Goal: Task Accomplishment & Management: Manage account settings

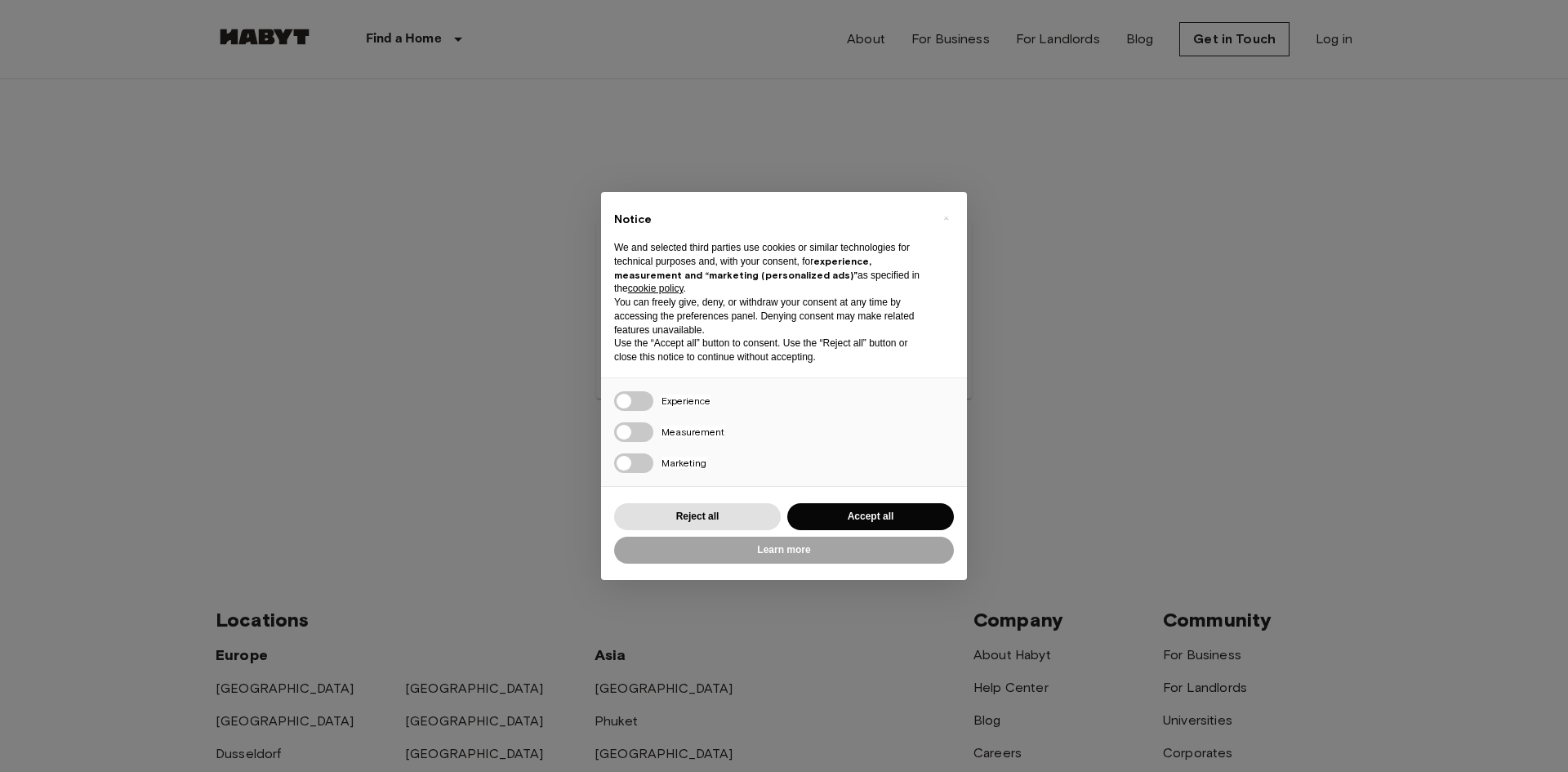
click at [863, 487] on div "Marketing" at bounding box center [784, 469] width 365 height 34
click at [865, 507] on button "Accept all" at bounding box center [870, 517] width 167 height 27
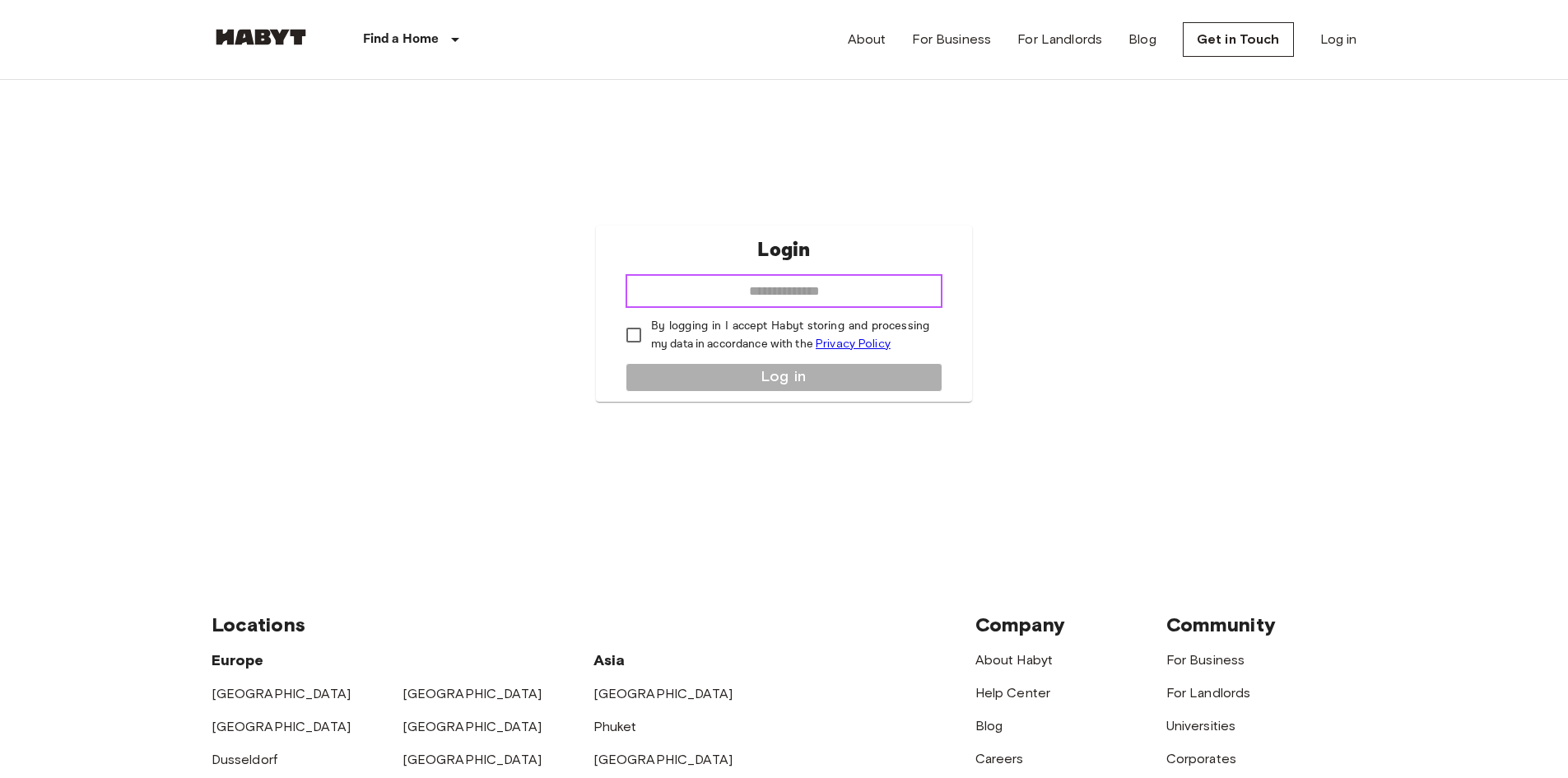
click at [758, 285] on input "email" at bounding box center [784, 291] width 317 height 33
type input "**********"
click at [716, 321] on p "By logging in I accept Habyt storing and processing my data in accordance with …" at bounding box center [790, 335] width 278 height 36
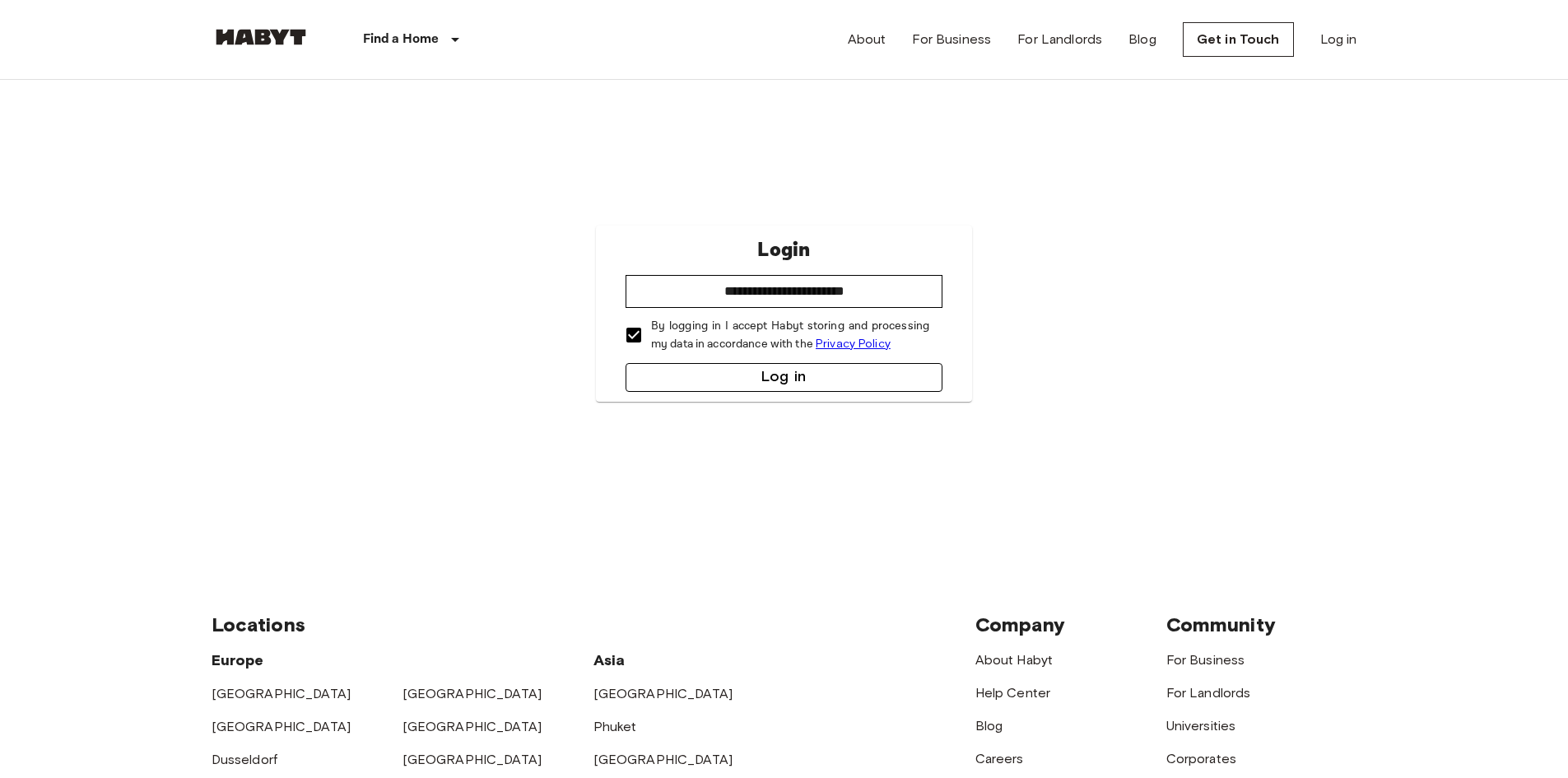
click at [748, 378] on button "Log in" at bounding box center [784, 377] width 317 height 28
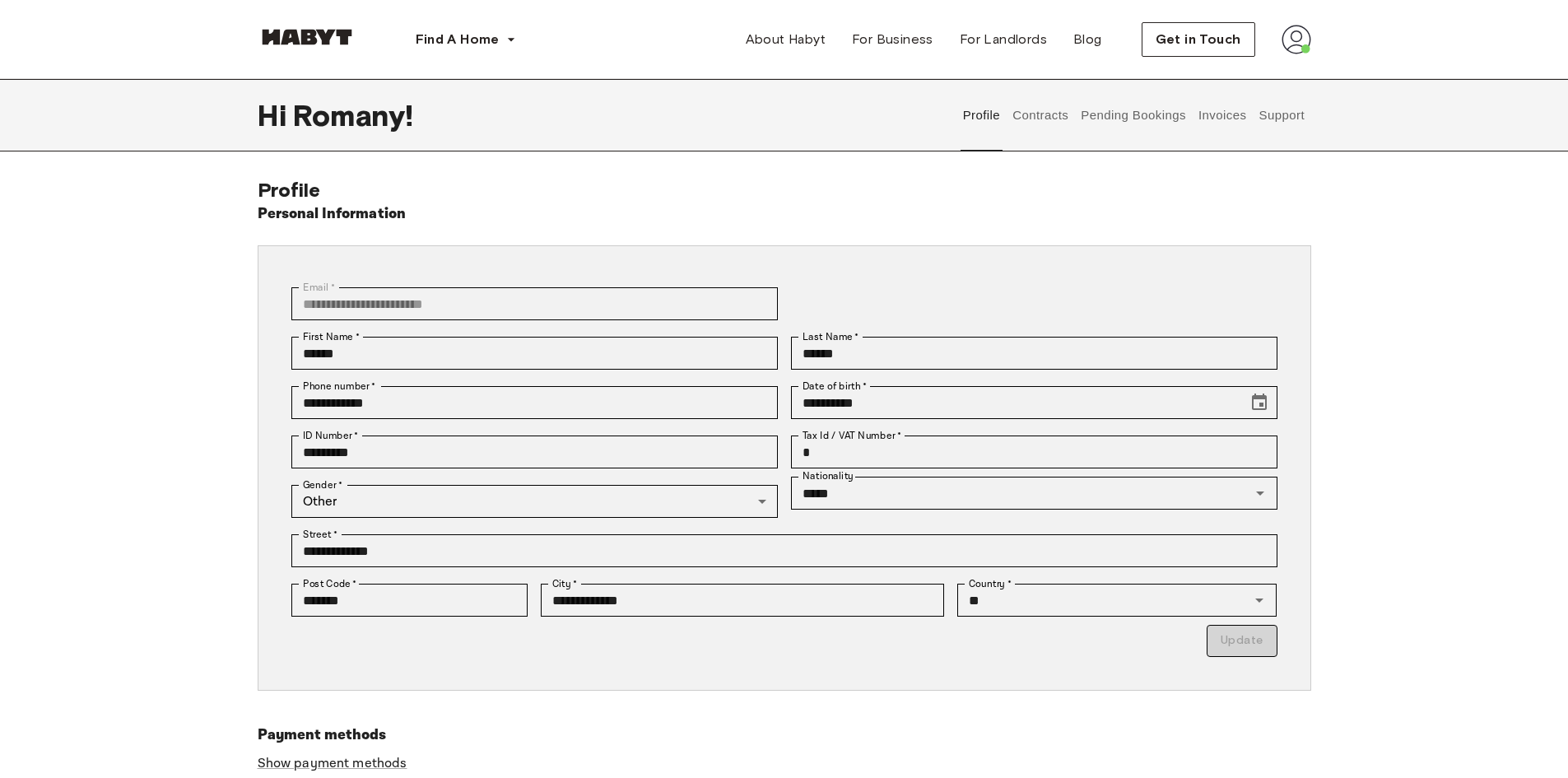
click at [1053, 115] on button "Contracts" at bounding box center [1040, 115] width 60 height 73
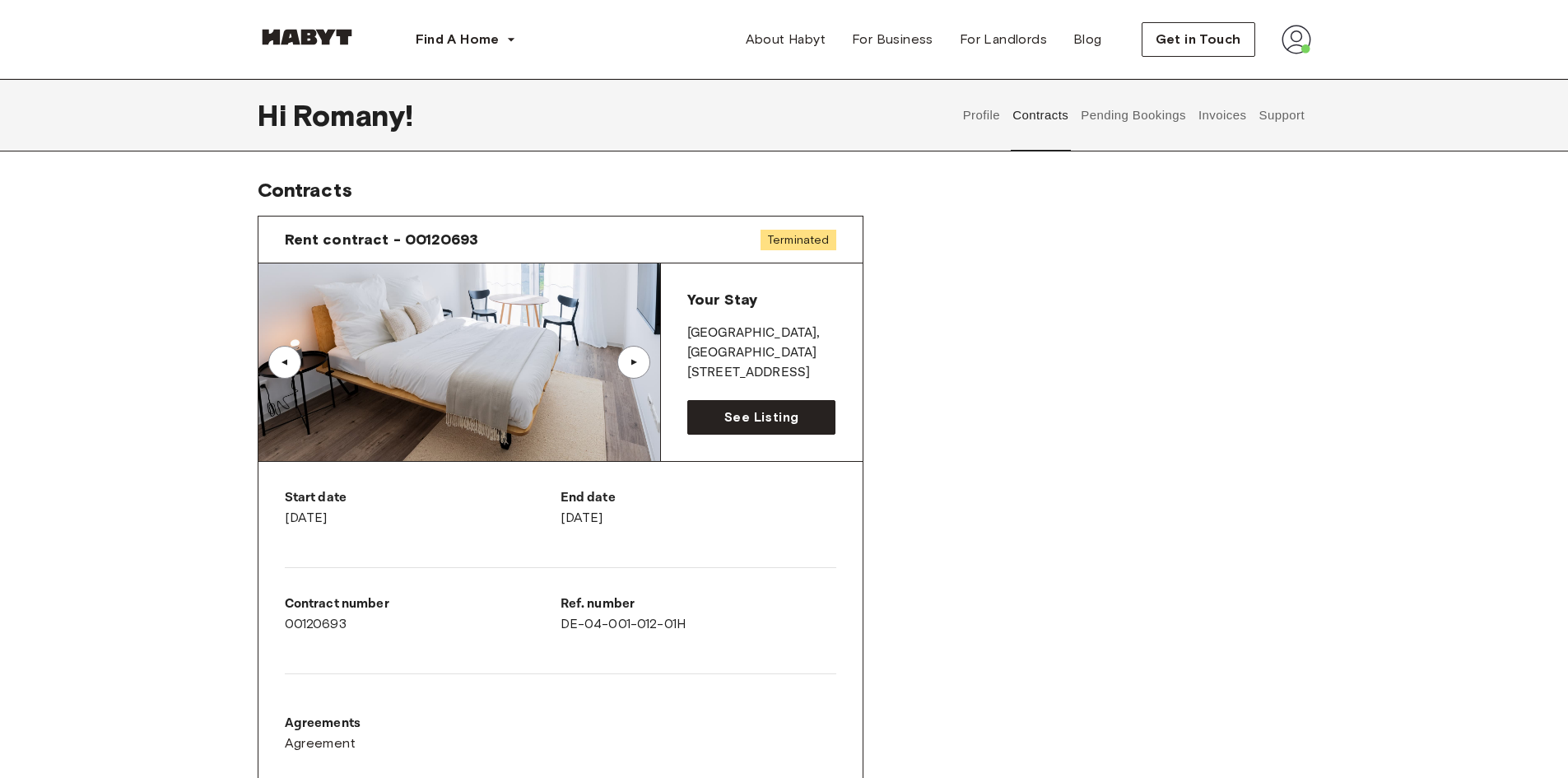
click at [621, 356] on div "▲" at bounding box center [634, 362] width 33 height 33
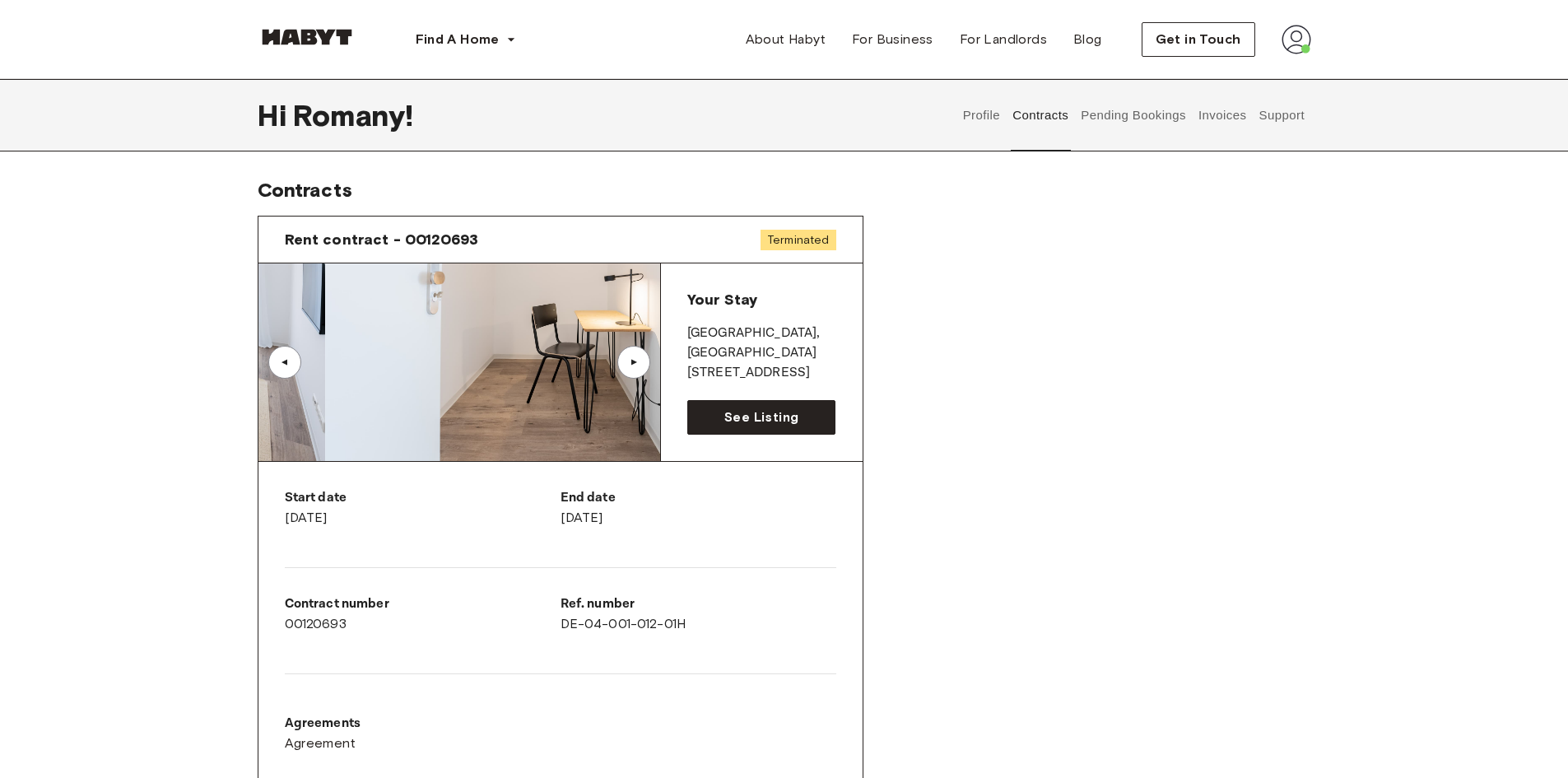
click at [621, 356] on div "▲" at bounding box center [634, 362] width 33 height 33
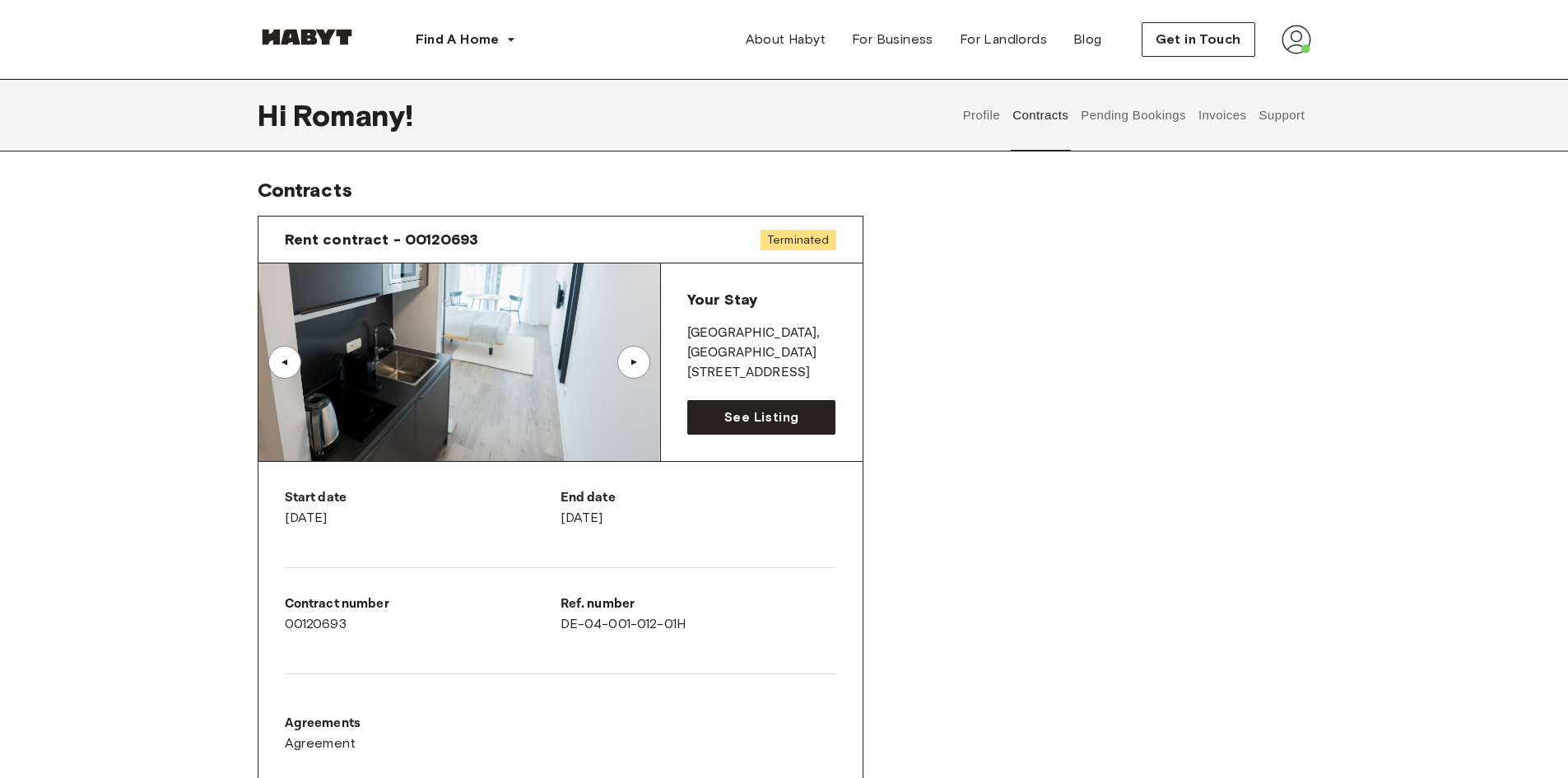
click at [1143, 116] on button "Pending Bookings" at bounding box center [1134, 115] width 109 height 73
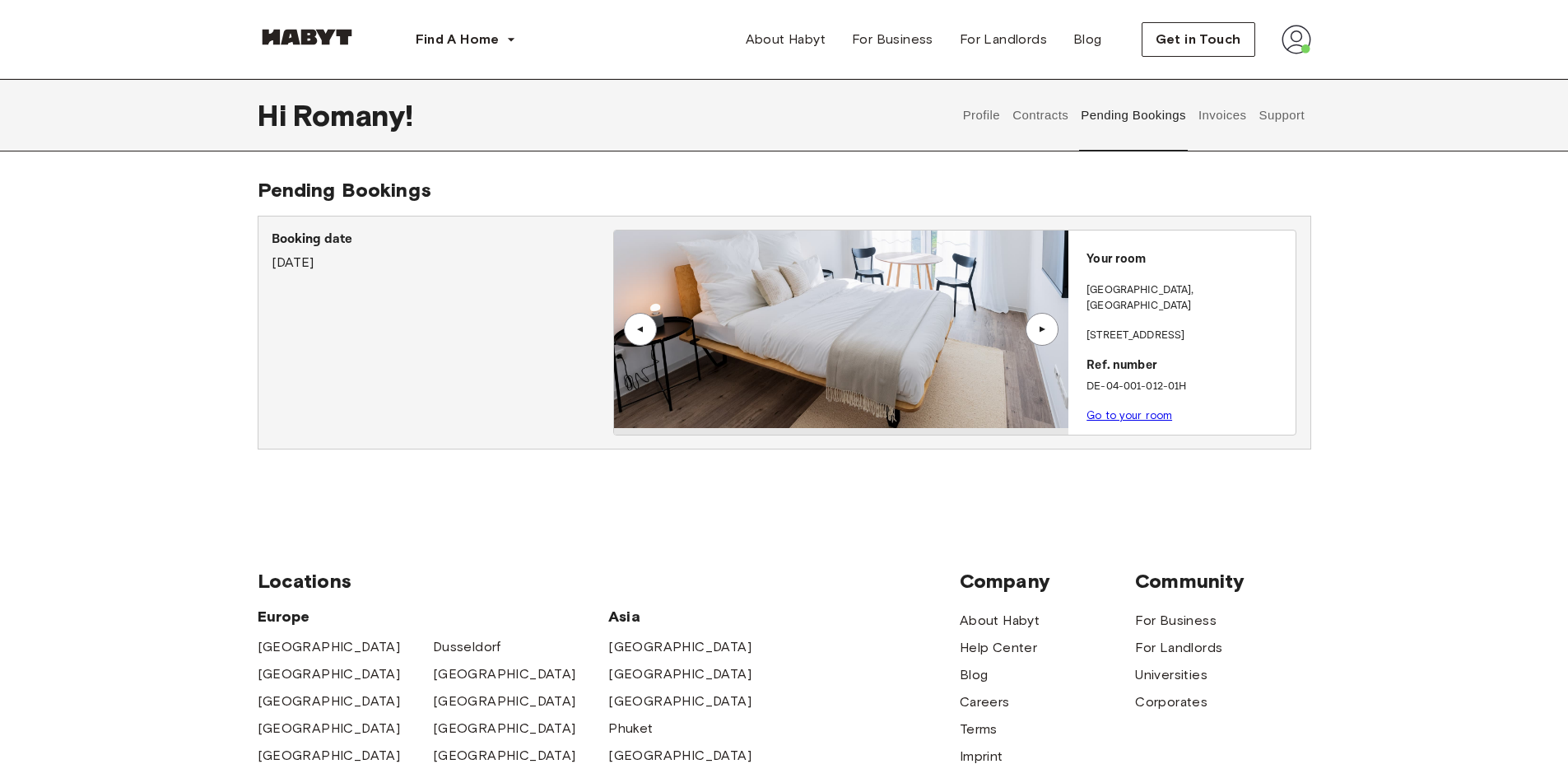
click at [1218, 118] on button "Invoices" at bounding box center [1222, 115] width 51 height 73
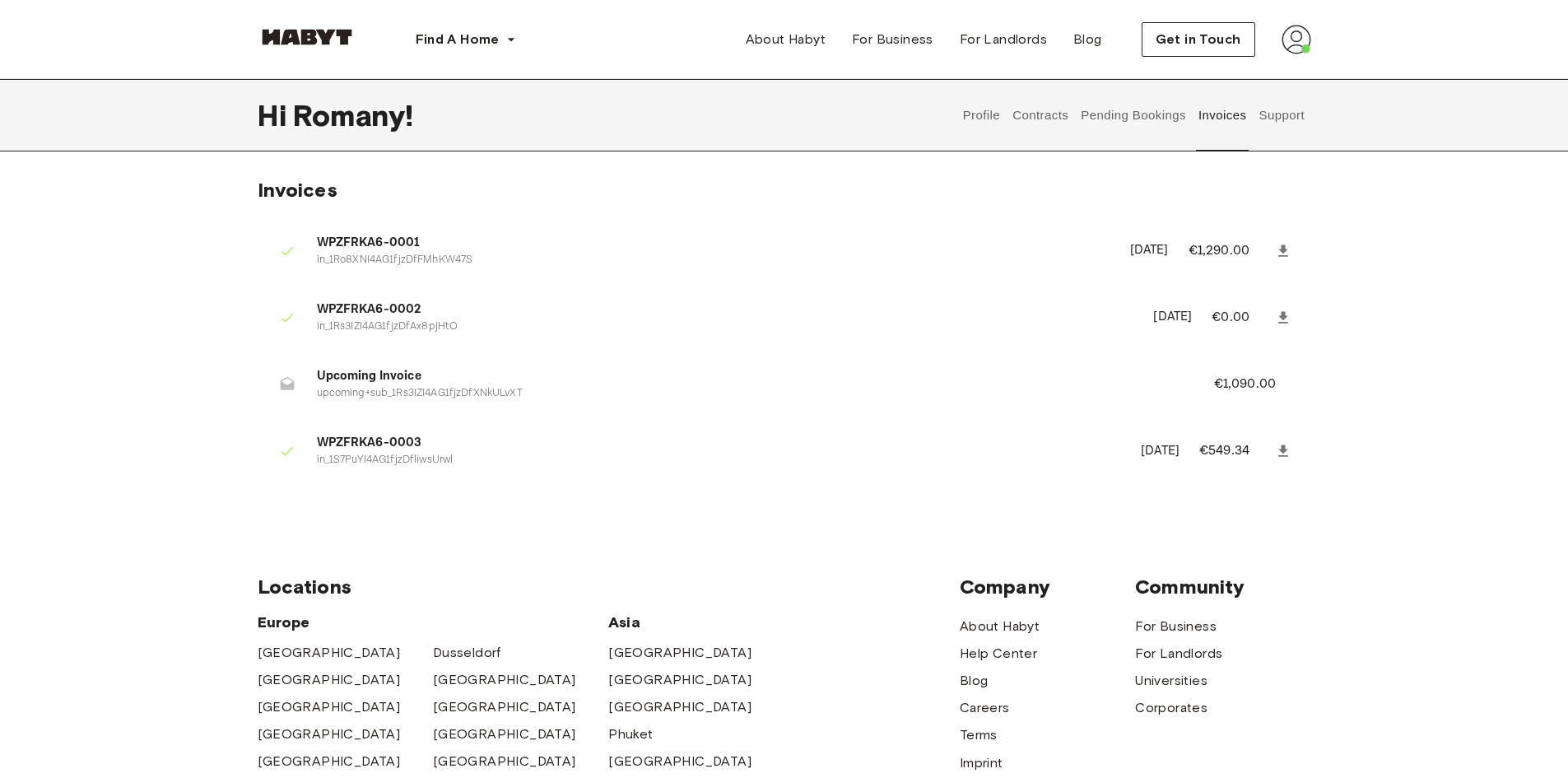
click at [1032, 108] on button "Contracts" at bounding box center [1040, 115] width 60 height 73
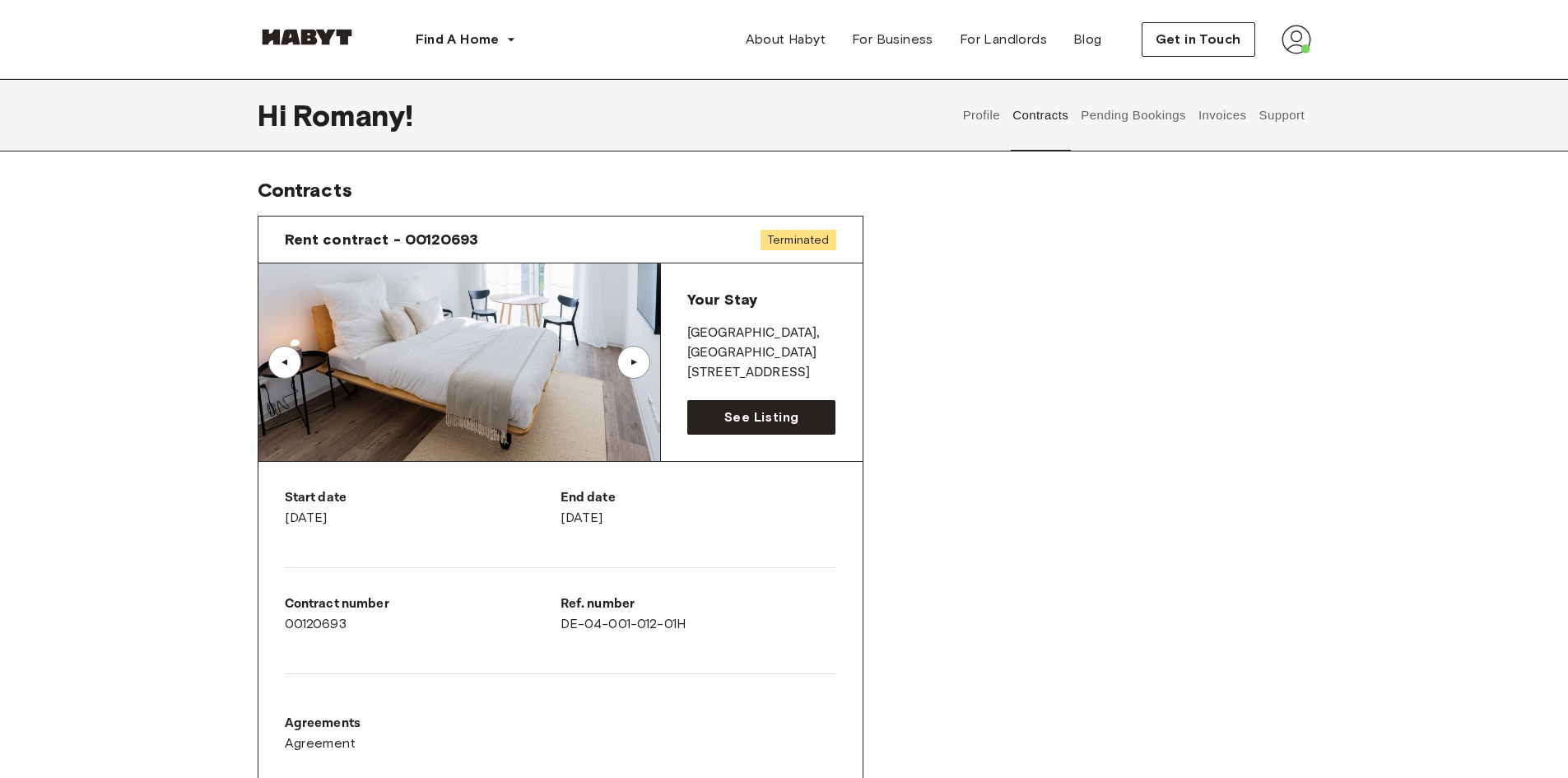
click at [796, 228] on div "Rent contract - 00120693 Terminated" at bounding box center [560, 240] width 604 height 47
click at [482, 299] on img at bounding box center [458, 362] width 401 height 197
click at [354, 256] on div "Rent contract - 00120693 Terminated" at bounding box center [560, 240] width 604 height 47
click at [359, 247] on span "Rent contract - 00120693" at bounding box center [381, 240] width 194 height 20
click at [488, 334] on img at bounding box center [458, 362] width 401 height 197
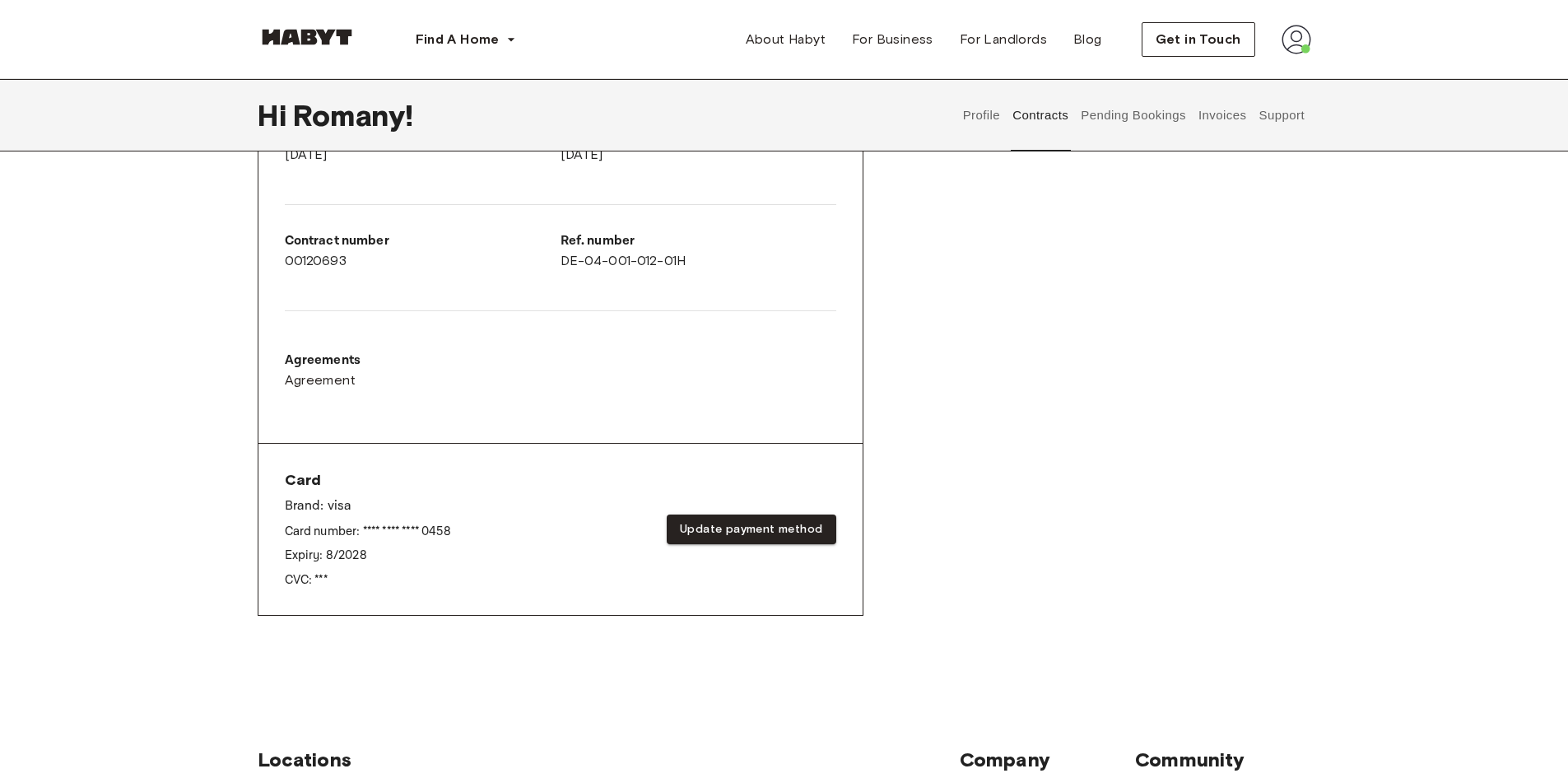
scroll to position [247, 0]
